Goal: Information Seeking & Learning: Learn about a topic

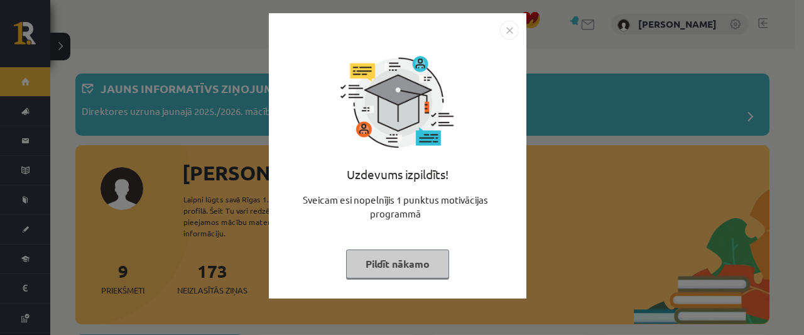
click at [375, 262] on button "Pildīt nākamo" at bounding box center [397, 263] width 103 height 29
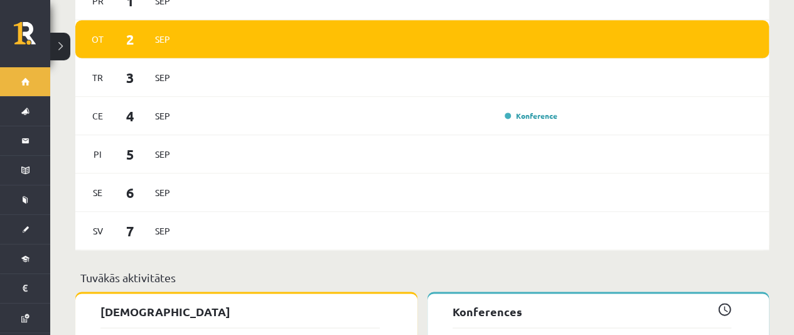
scroll to position [843, 0]
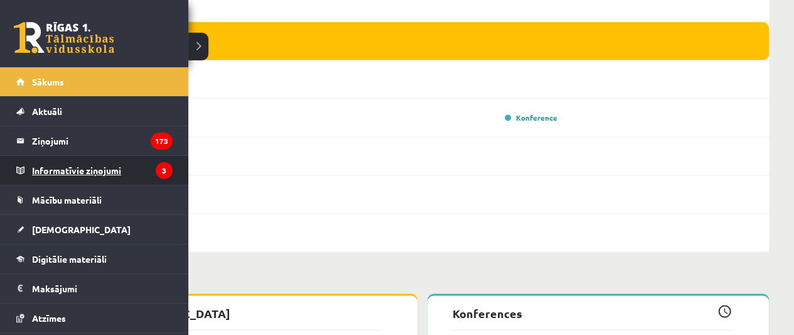
drag, startPoint x: 92, startPoint y: 166, endPoint x: 79, endPoint y: 168, distance: 12.6
click at [79, 168] on legend "Informatīvie ziņojumi 3" at bounding box center [102, 170] width 141 height 29
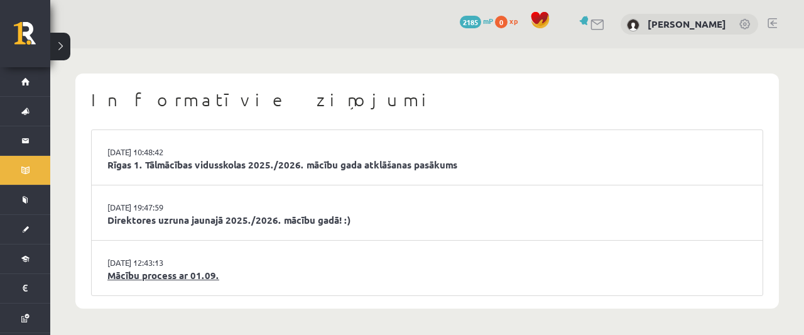
click at [166, 268] on link "Mācību process ar 01.09." at bounding box center [426, 275] width 639 height 14
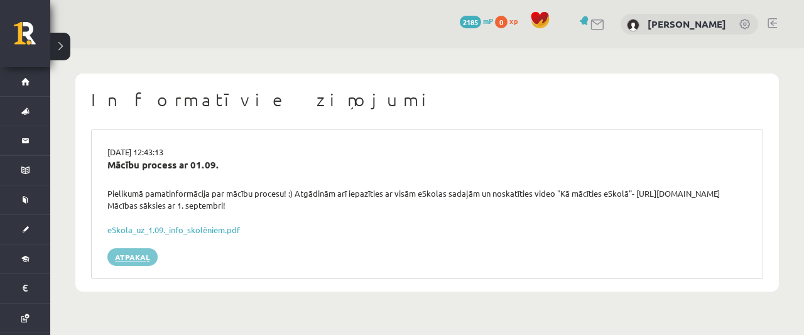
click at [136, 248] on link "Atpakaļ" at bounding box center [132, 257] width 50 height 18
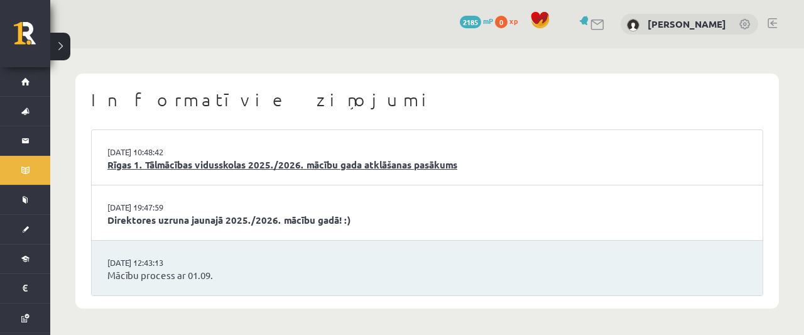
click at [218, 160] on link "Rīgas 1. Tālmācības vidusskolas 2025./2026. mācību gada atklāšanas pasākums" at bounding box center [426, 165] width 639 height 14
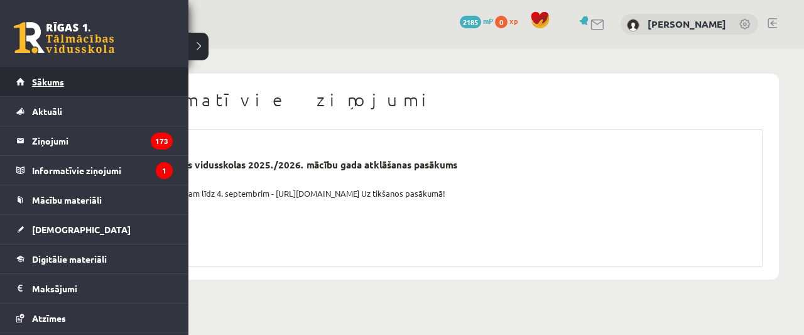
click at [39, 90] on link "Sākums" at bounding box center [94, 81] width 156 height 29
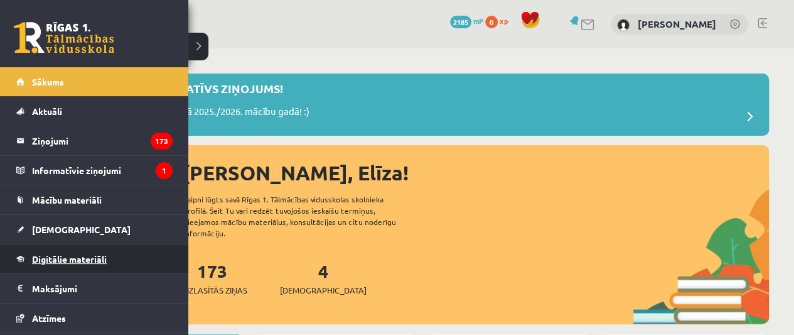
click at [75, 255] on span "Digitālie materiāli" at bounding box center [69, 258] width 75 height 11
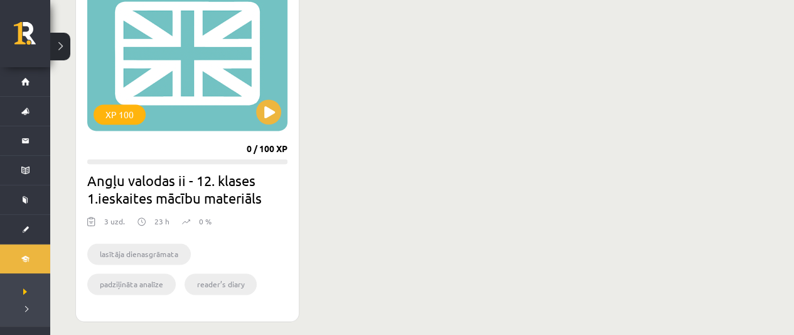
scroll to position [795, 0]
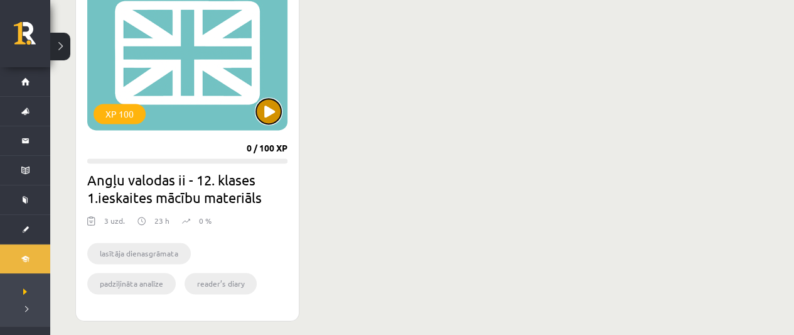
click at [274, 109] on button at bounding box center [268, 111] width 25 height 25
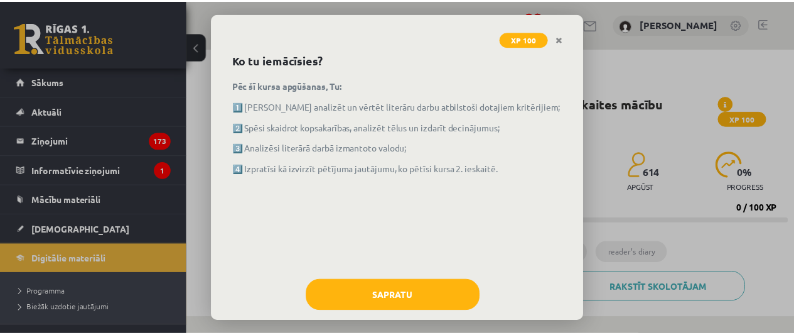
scroll to position [54, 0]
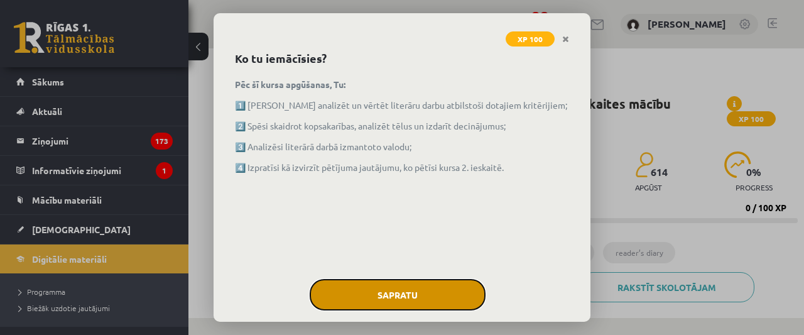
click at [405, 288] on button "Sapratu" at bounding box center [398, 294] width 176 height 31
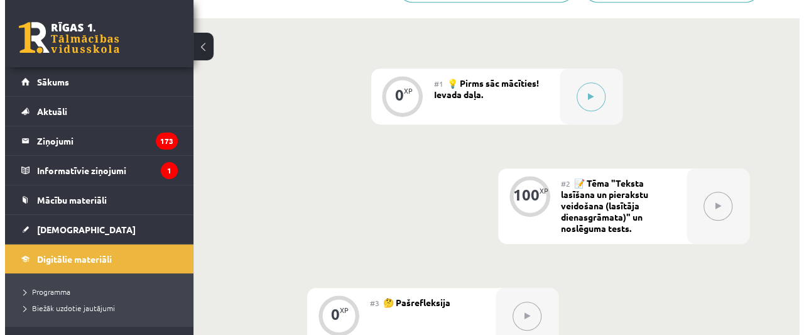
scroll to position [301, 0]
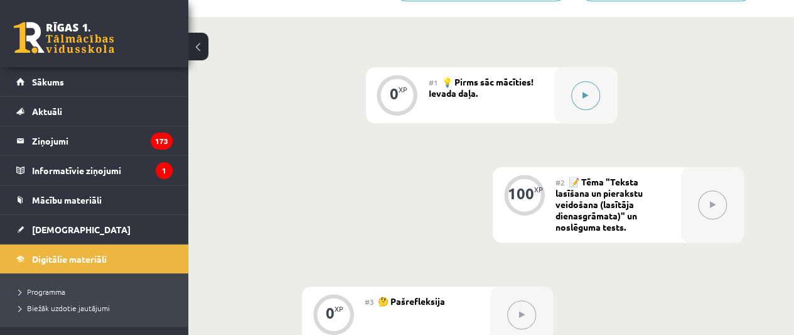
click at [601, 92] on div at bounding box center [585, 95] width 63 height 56
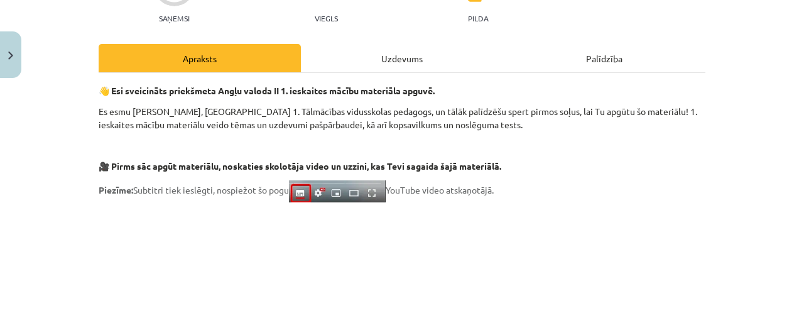
scroll to position [125, 0]
